Goal: Complete application form

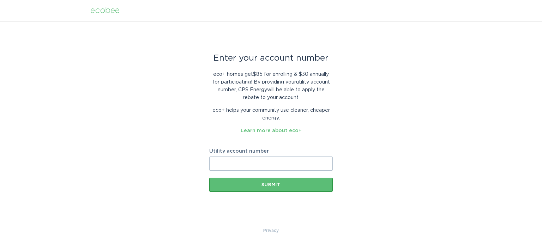
click at [223, 160] on input "Utility account number" at bounding box center [271, 164] width 124 height 14
paste input "[PHONE_NUMBER]"
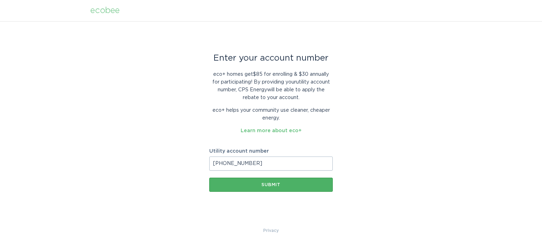
type input "[PHONE_NUMBER]"
click at [256, 188] on button "Submit" at bounding box center [271, 185] width 124 height 14
